Goal: Transaction & Acquisition: Obtain resource

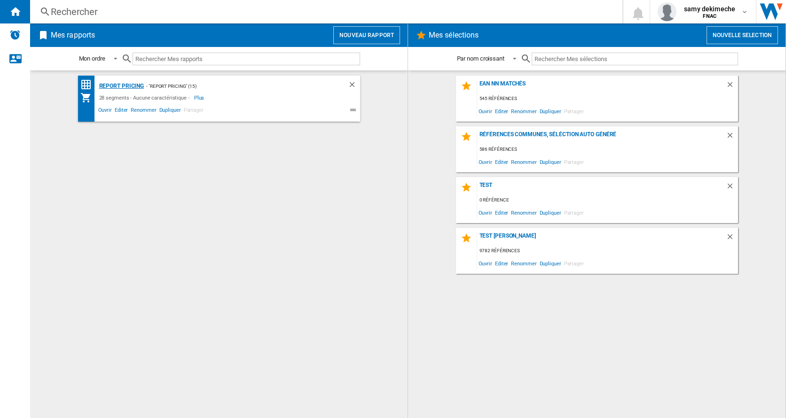
click at [125, 85] on div "Report pricing" at bounding box center [120, 86] width 47 height 12
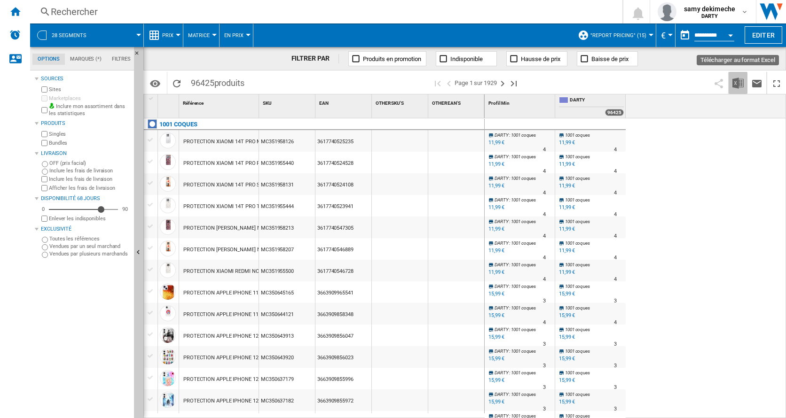
click at [737, 85] on img "Télécharger au format Excel" at bounding box center [737, 83] width 11 height 11
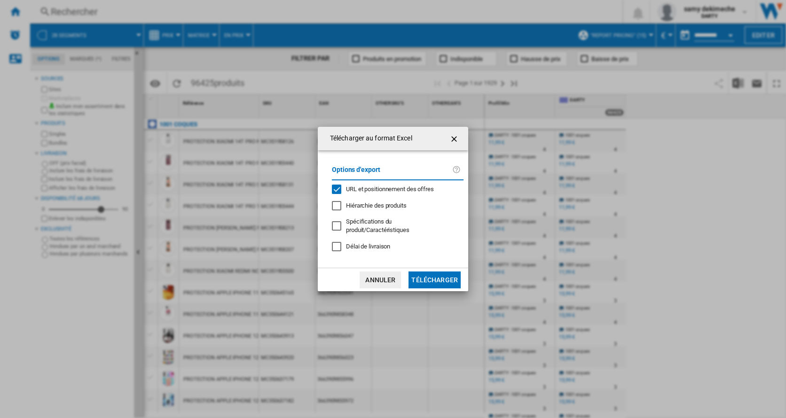
drag, startPoint x: 336, startPoint y: 188, endPoint x: 335, endPoint y: 196, distance: 8.5
click at [335, 188] on div "URL et positionnement des offres" at bounding box center [336, 189] width 9 height 9
click at [438, 278] on button "Télécharger" at bounding box center [434, 280] width 52 height 17
